Goal: Information Seeking & Learning: Learn about a topic

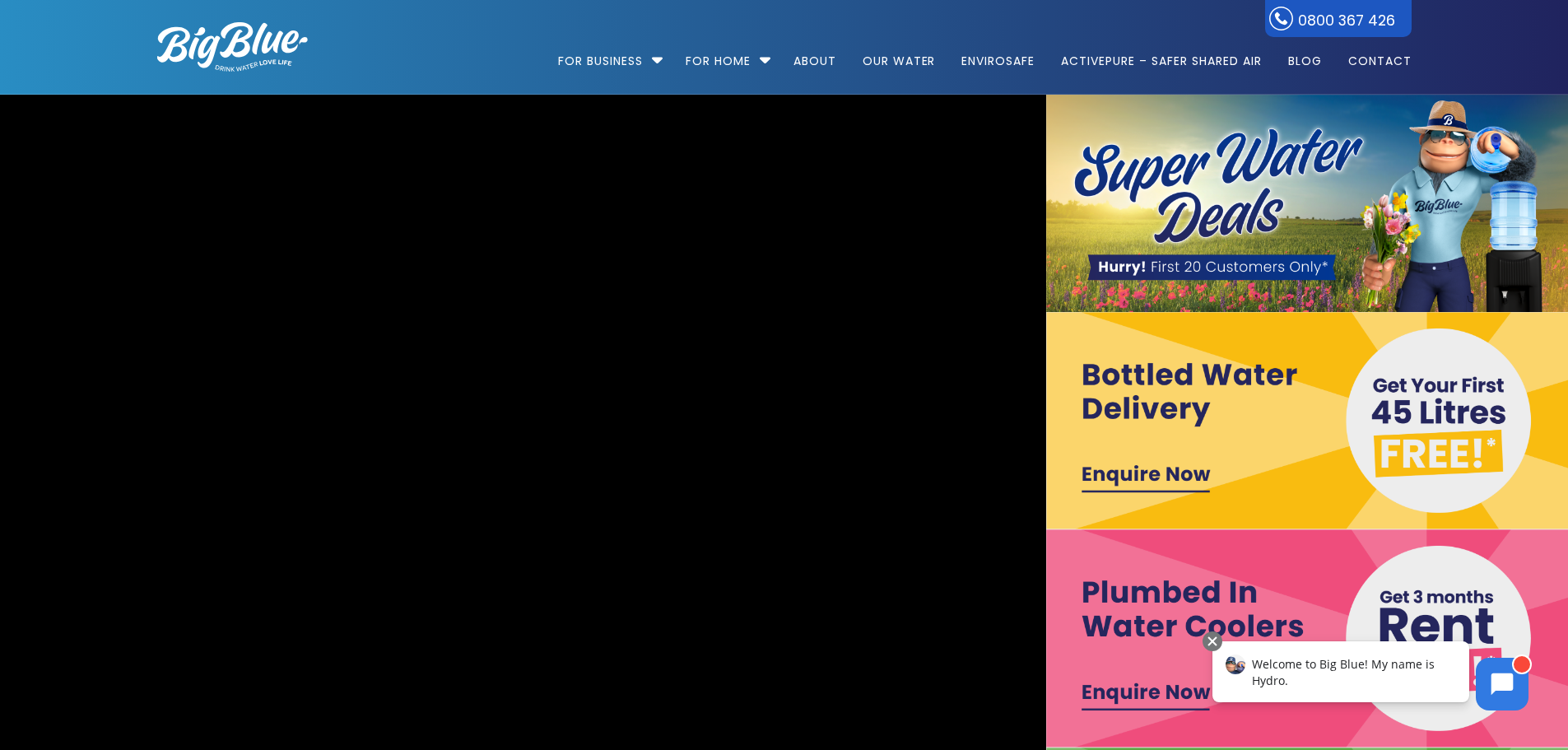
click at [1223, 184] on img at bounding box center [1308, 203] width 524 height 217
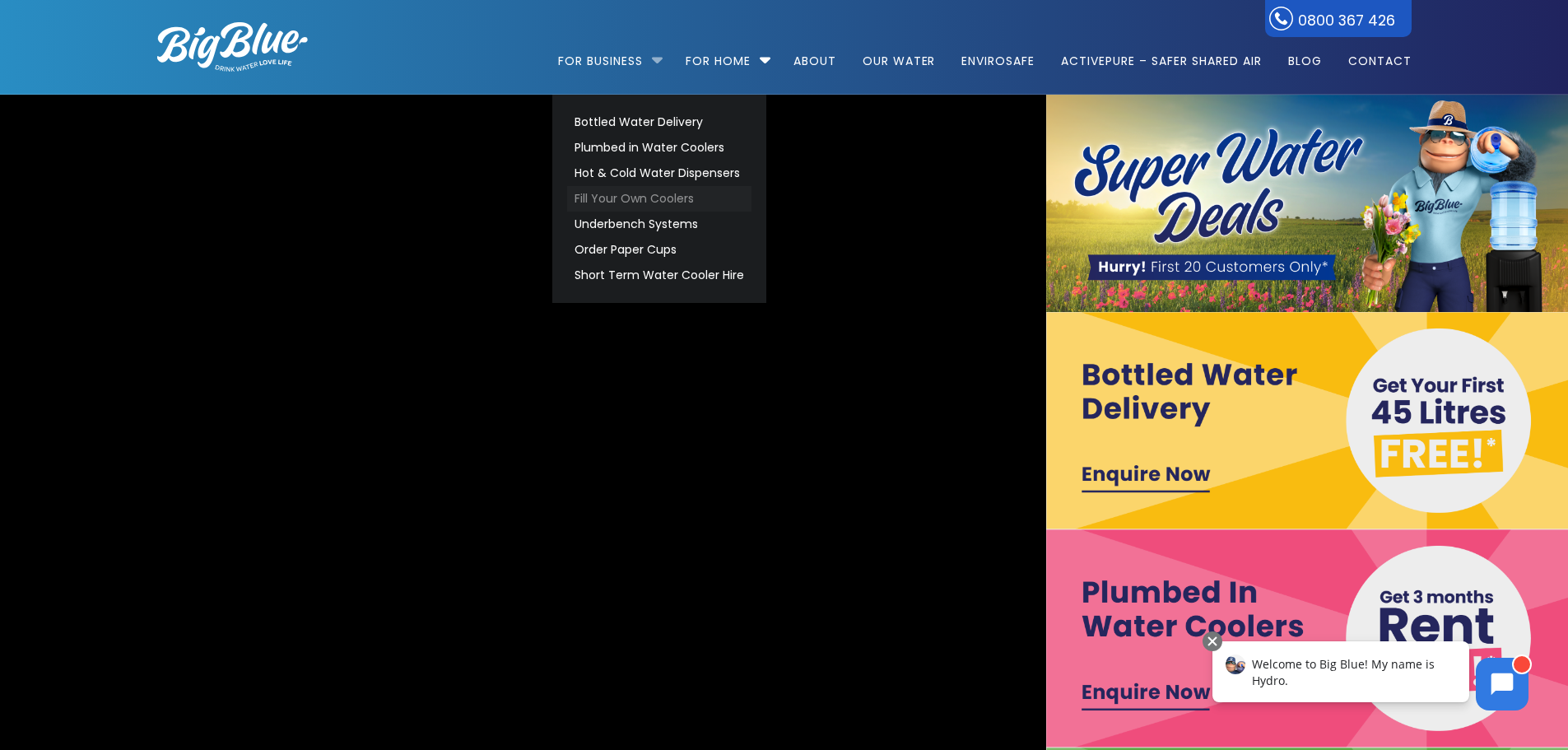
click at [636, 201] on link "Fill Your Own Coolers" at bounding box center [659, 199] width 184 height 26
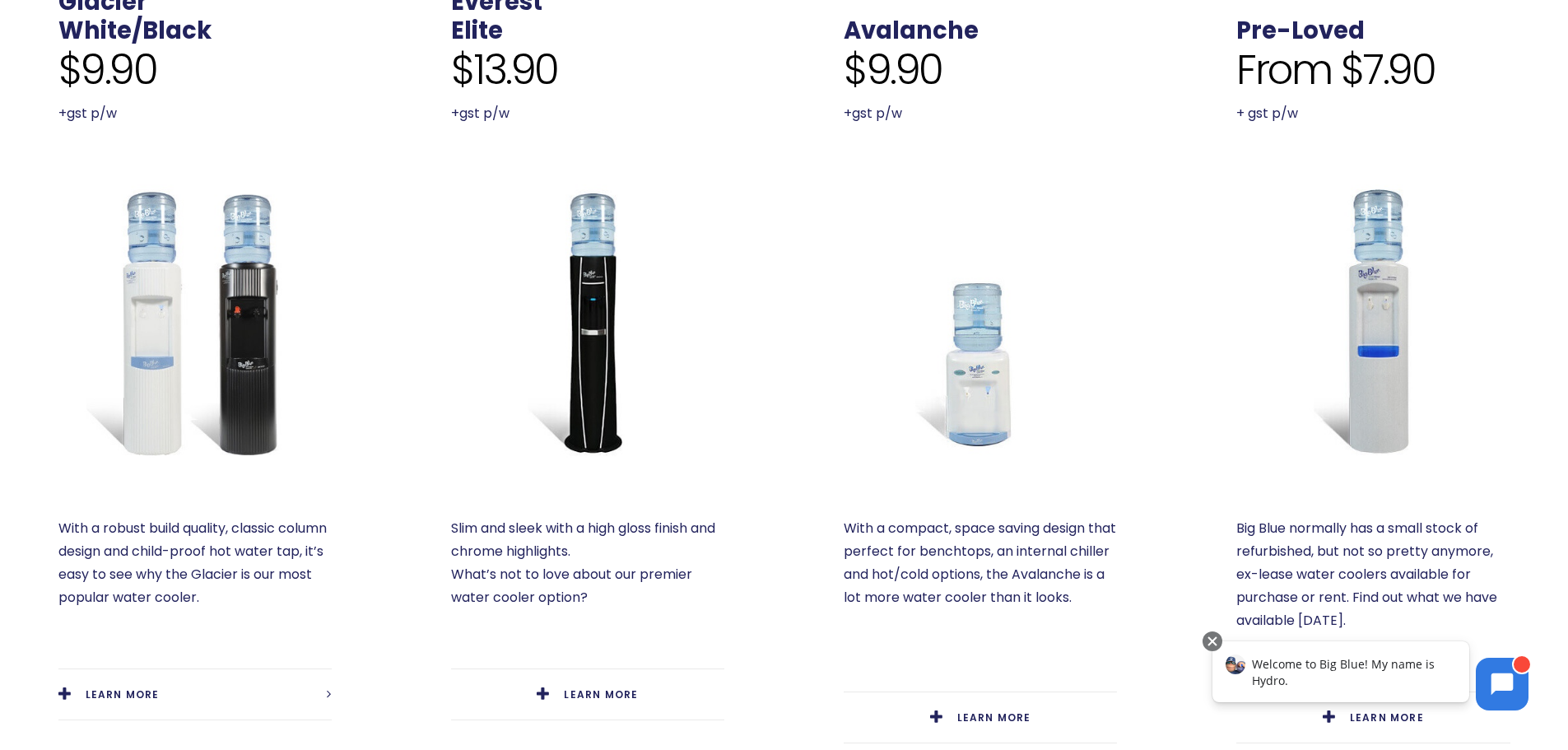
scroll to position [659, 0]
click at [153, 691] on span "LEARN MORE" at bounding box center [123, 694] width 74 height 14
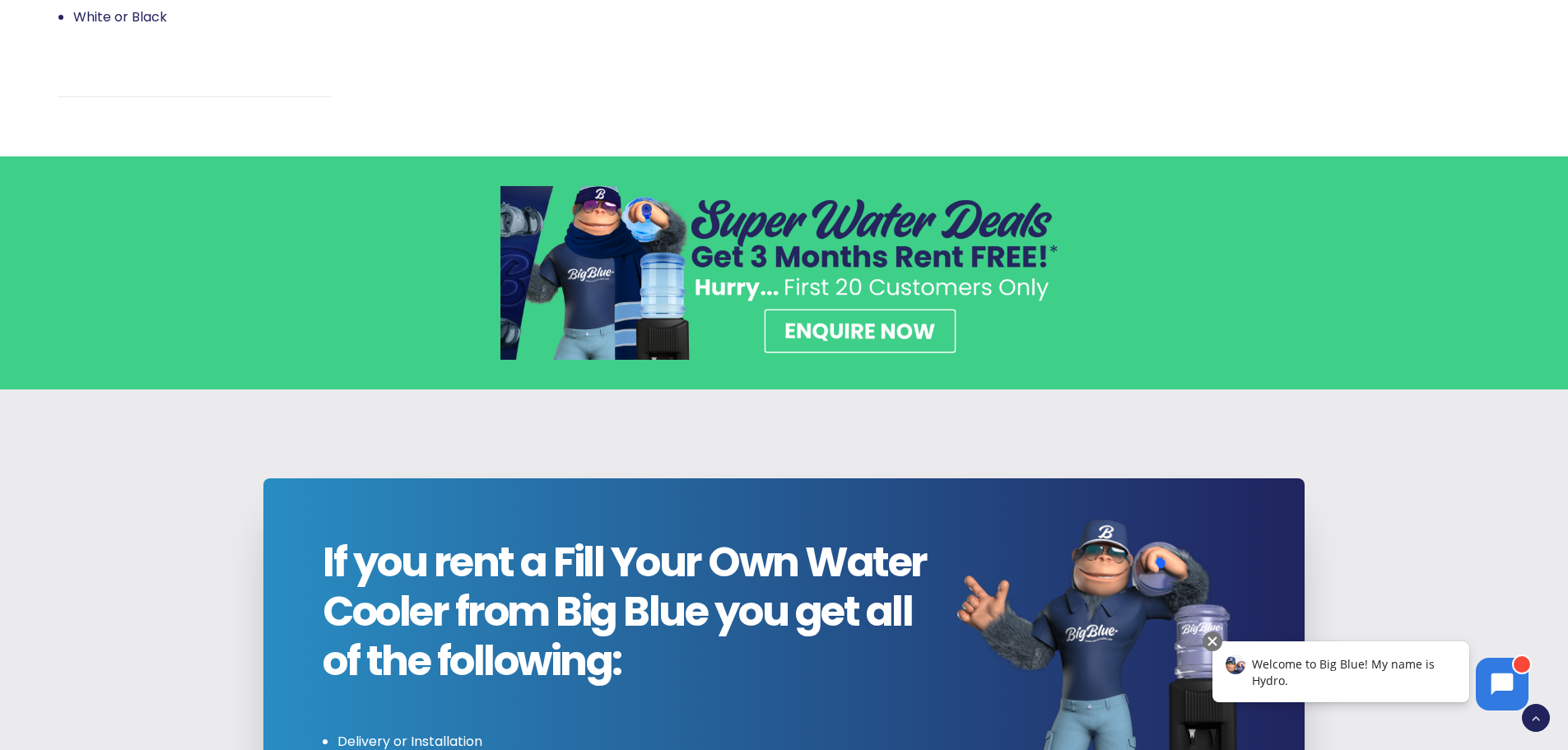
scroll to position [1647, 0]
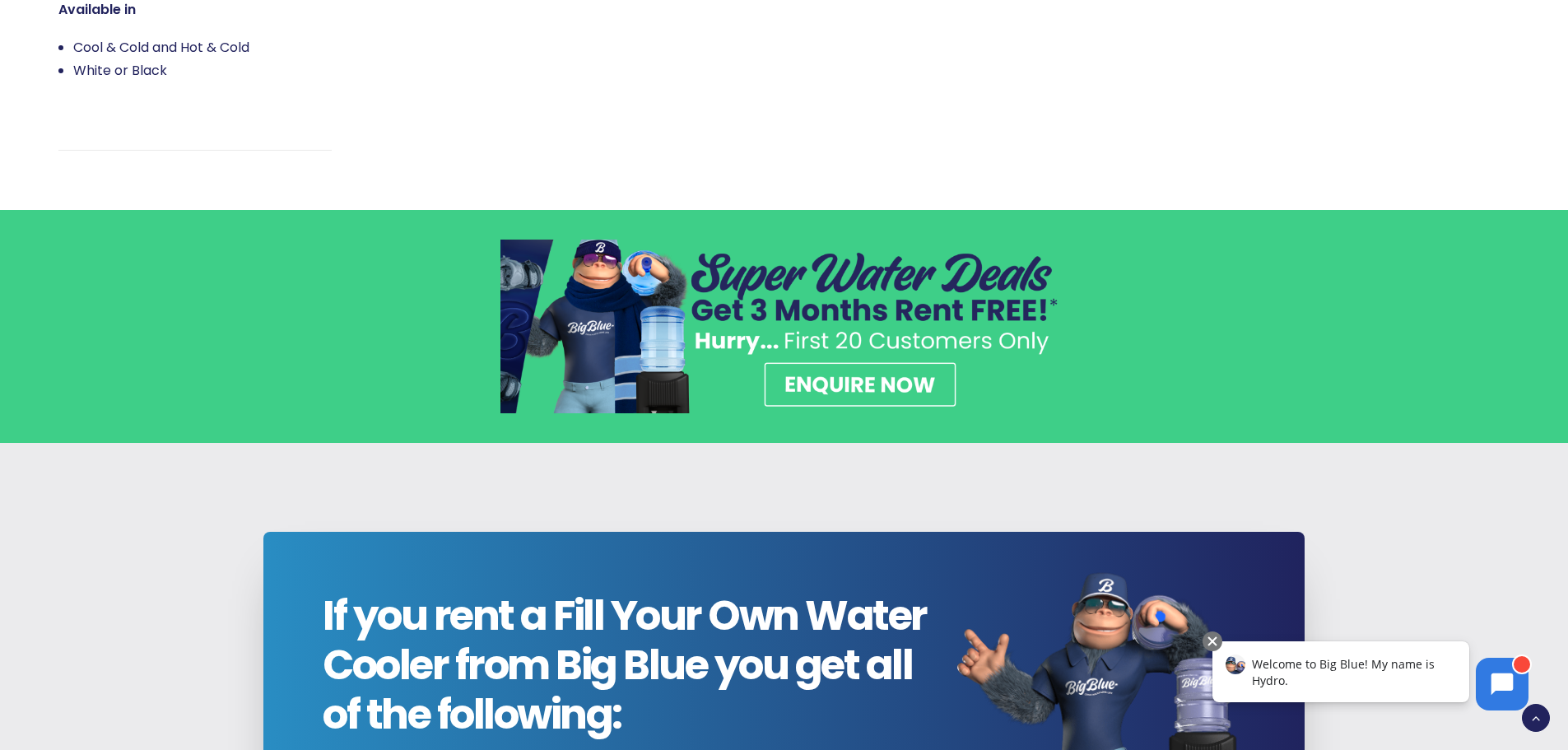
click at [898, 376] on img at bounding box center [784, 327] width 568 height 175
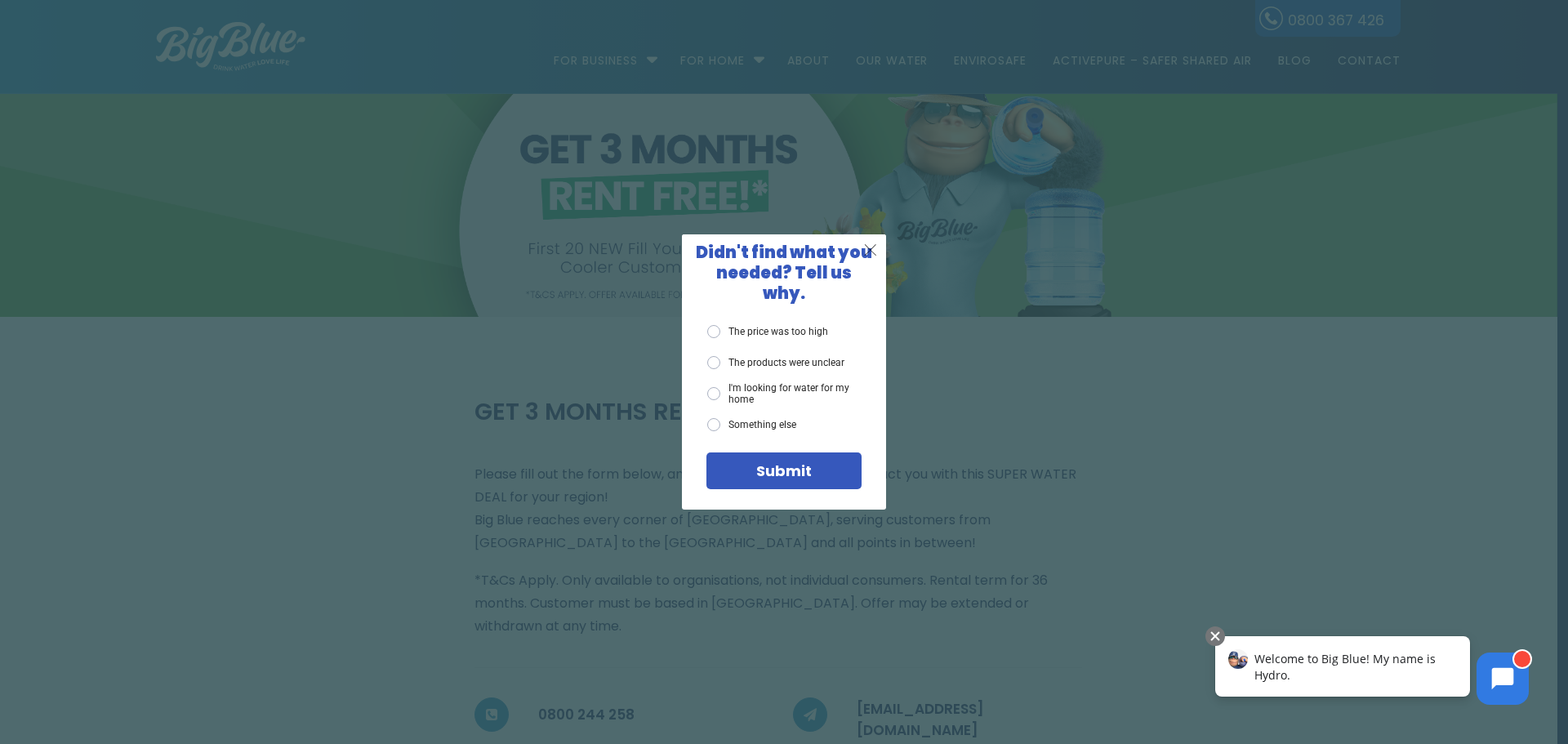
click at [875, 260] on span "X" at bounding box center [871, 249] width 15 height 20
